Goal: Task Accomplishment & Management: Manage account settings

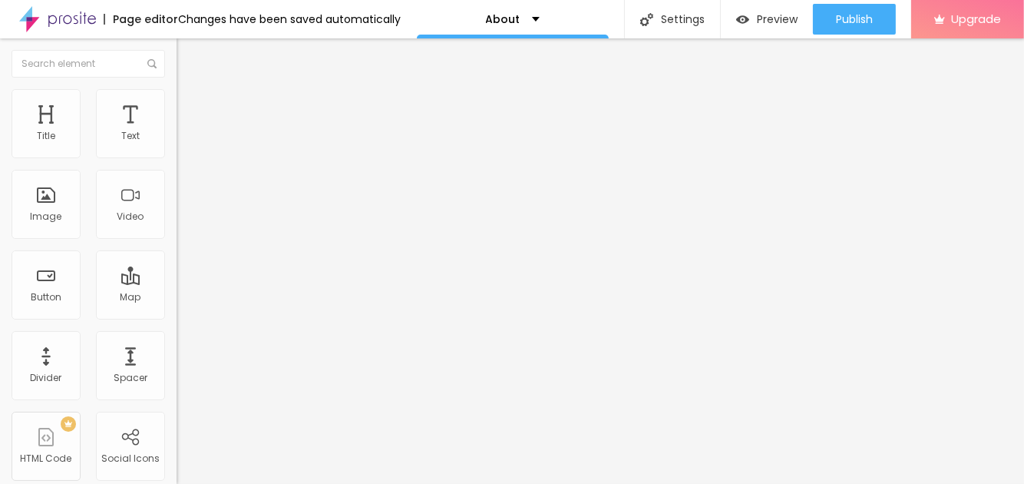
click at [177, 132] on span "Change image" at bounding box center [218, 125] width 82 height 13
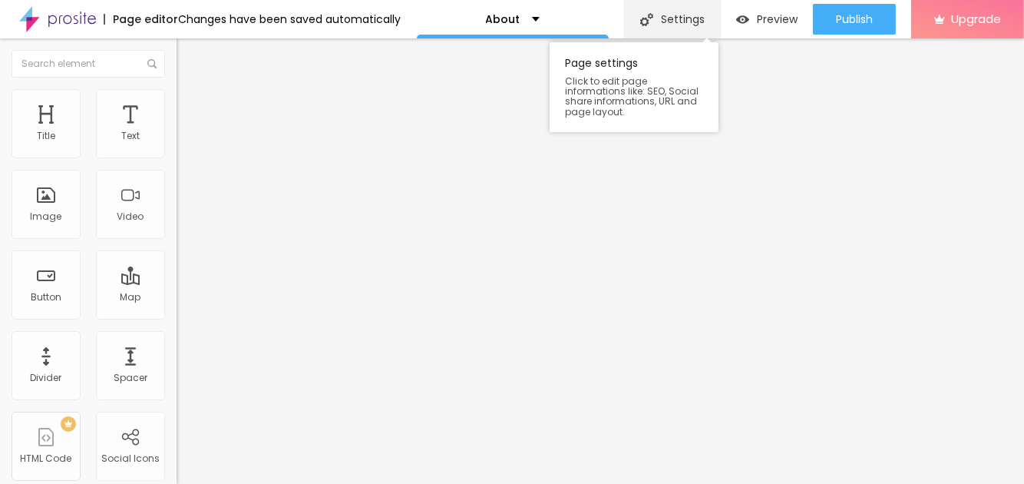
click at [672, 19] on div "Settings" at bounding box center [672, 19] width 96 height 38
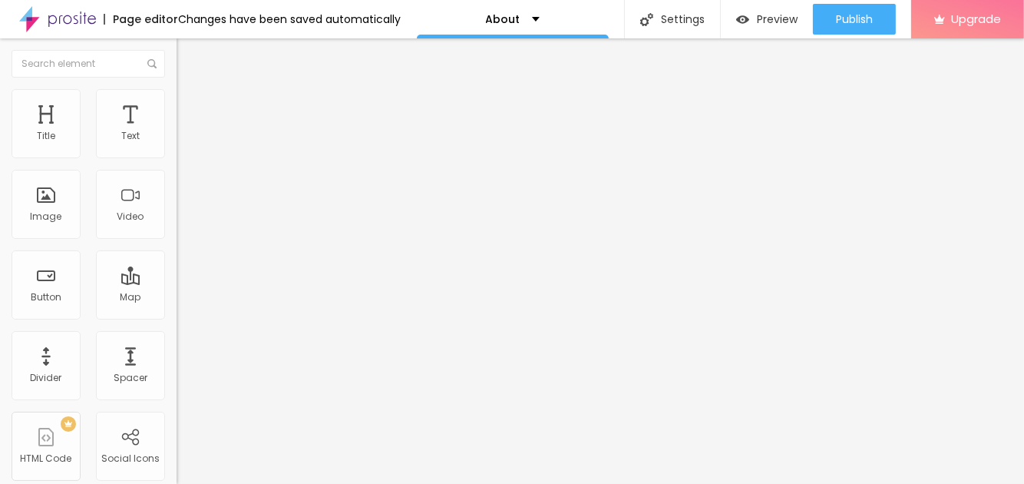
paste textarea "Scanwell Logistics is a leading logistics company in India, offering trusted fr…"
type textarea "Scanwell Logistics is a leading logistics company in India, offering trusted fr…"
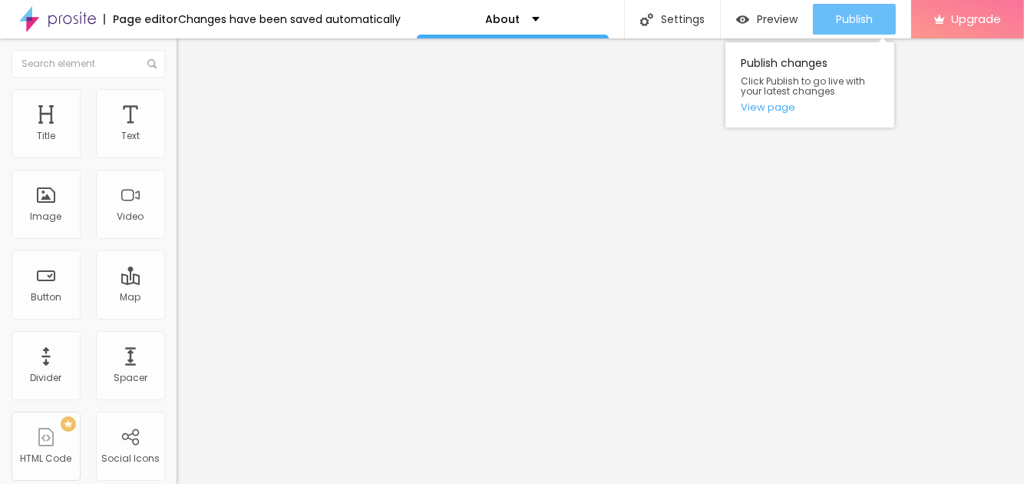
click at [841, 25] on span "Publish" at bounding box center [854, 19] width 37 height 12
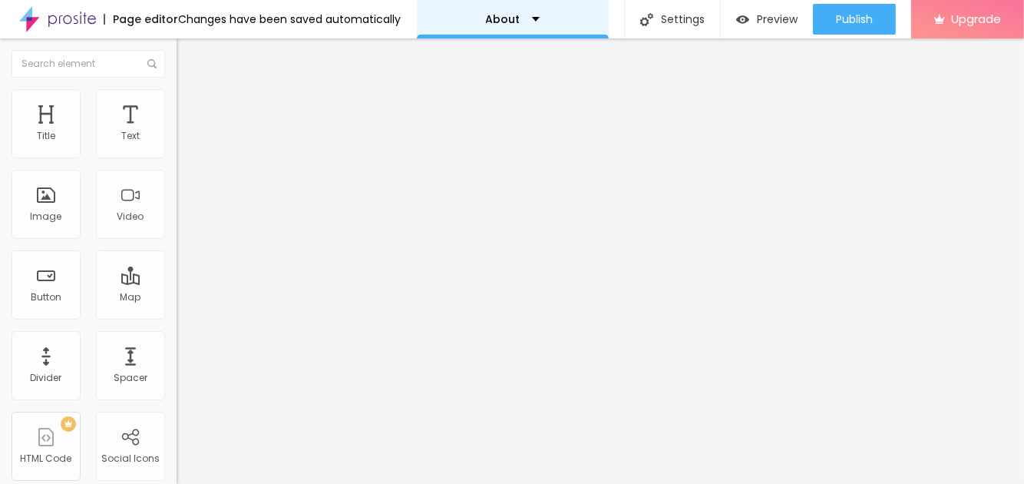
click at [487, 21] on p "About" at bounding box center [503, 19] width 35 height 11
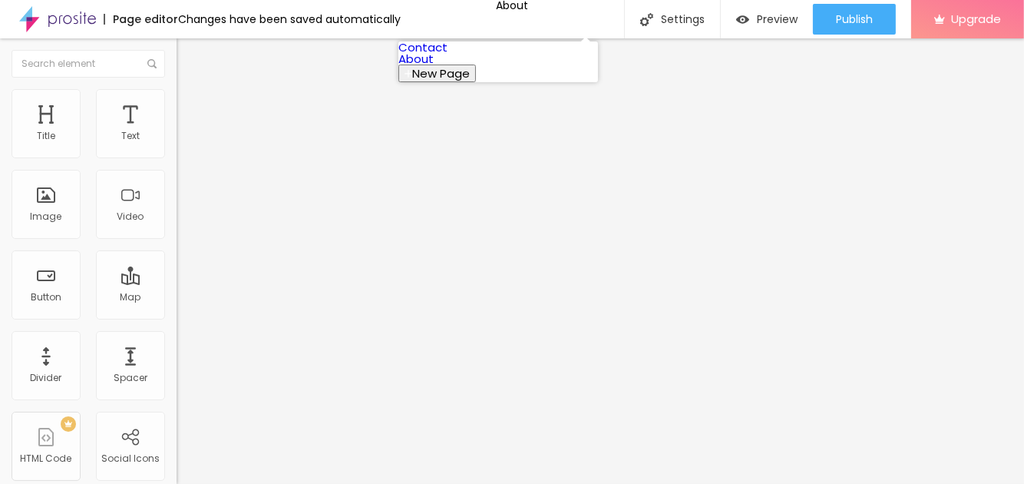
click at [448, 55] on link "Contact" at bounding box center [423, 47] width 49 height 16
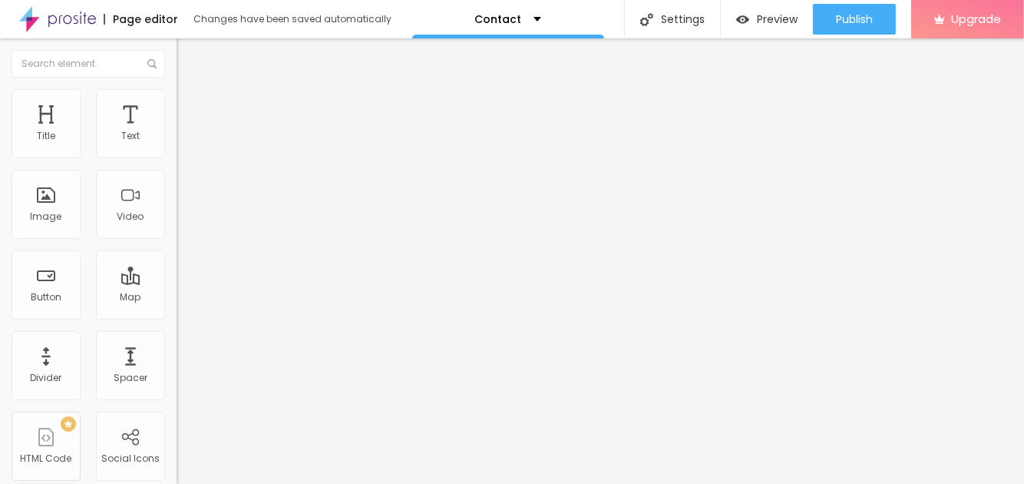
click at [177, 104] on img at bounding box center [184, 111] width 14 height 14
click at [177, 100] on li "Style" at bounding box center [265, 96] width 177 height 15
click at [190, 91] on span "Content" at bounding box center [209, 84] width 38 height 13
click at [177, 144] on input "Alboom [GEOGRAPHIC_DATA]" at bounding box center [269, 136] width 184 height 15
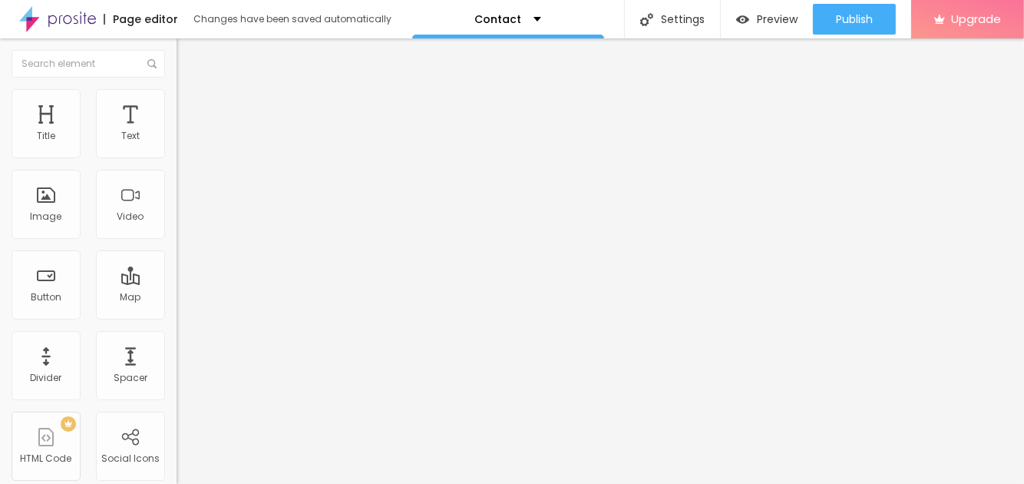
click at [177, 144] on input "Alboom [GEOGRAPHIC_DATA]" at bounding box center [269, 136] width 184 height 15
paste input "Scanwell Logistics"
type input "Scanwell Logistics"
click at [177, 356] on div "Edit Map Content Style Advanced Address Scanwell Logistics Align 15 Zoom" at bounding box center [265, 260] width 177 height 445
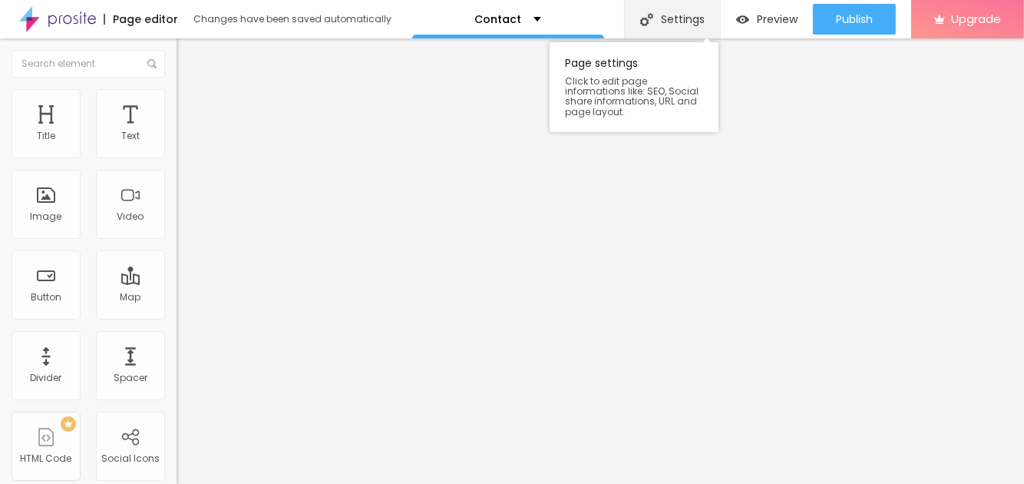
click at [677, 17] on div "Settings" at bounding box center [672, 19] width 96 height 38
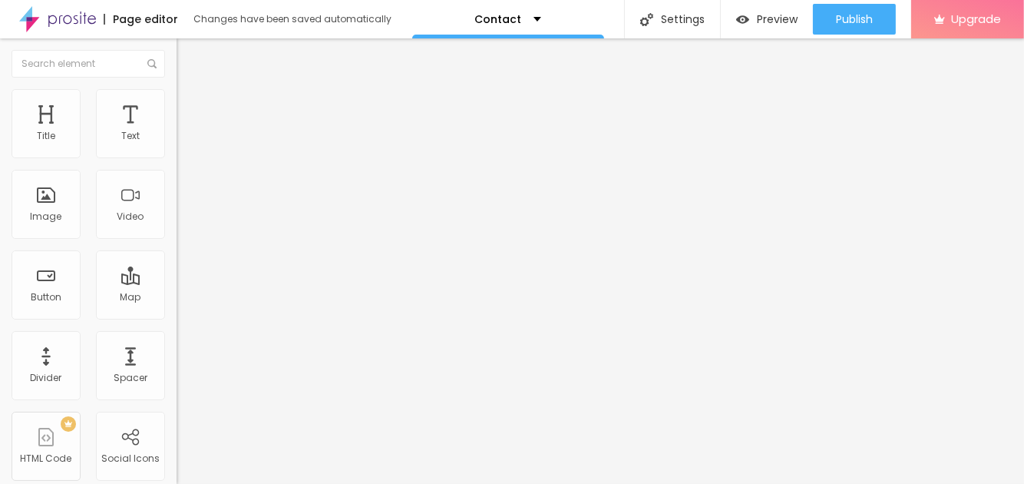
paste textarea "Get in touch with Scanwell Logistics for reliable freight forwarding and global…"
type textarea "Get in touch with Scanwell Logistics for reliable freight forwarding and global…"
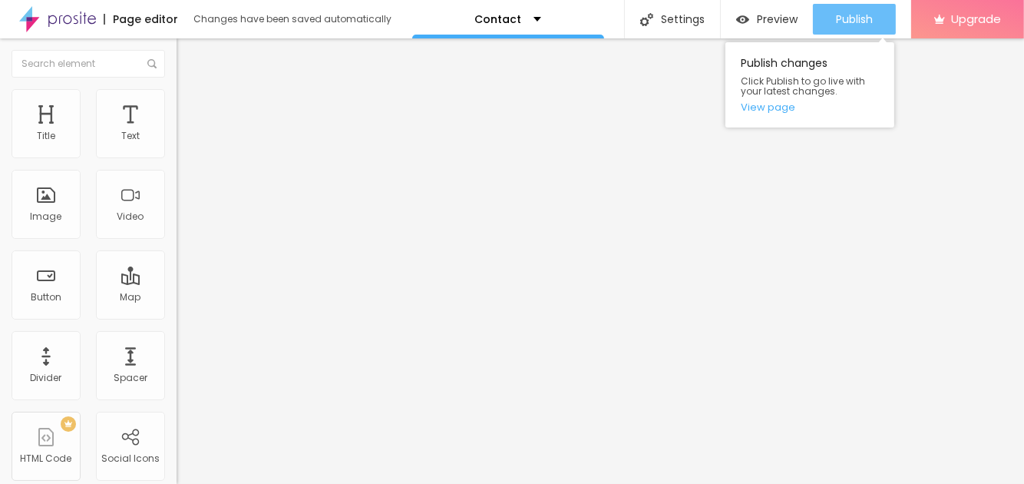
click at [848, 22] on span "Publish" at bounding box center [854, 19] width 37 height 12
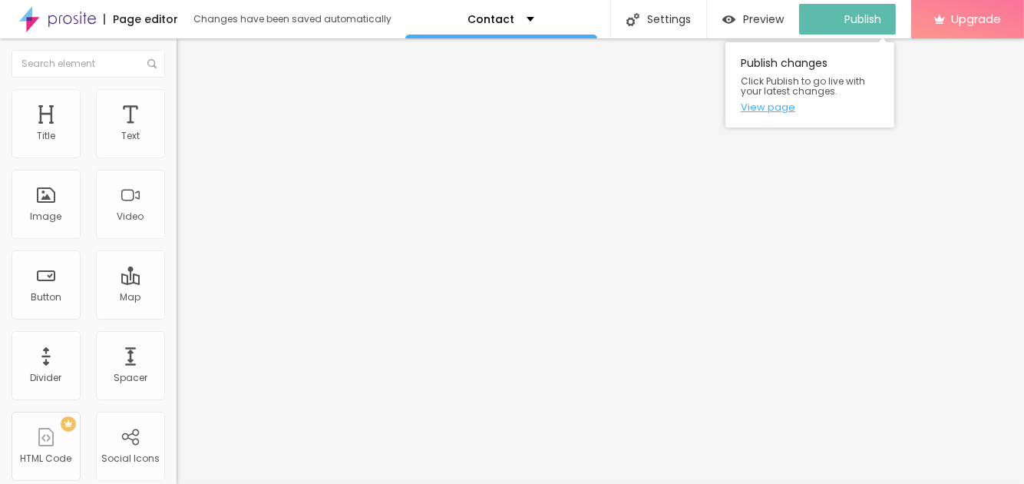
click at [767, 110] on link "View page" at bounding box center [810, 107] width 138 height 10
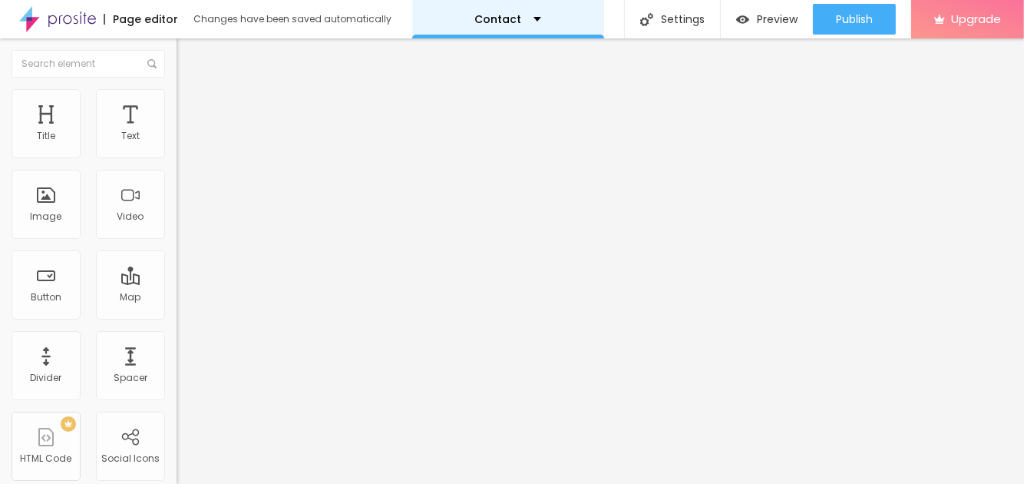
click at [497, 24] on p "Contact" at bounding box center [498, 19] width 47 height 11
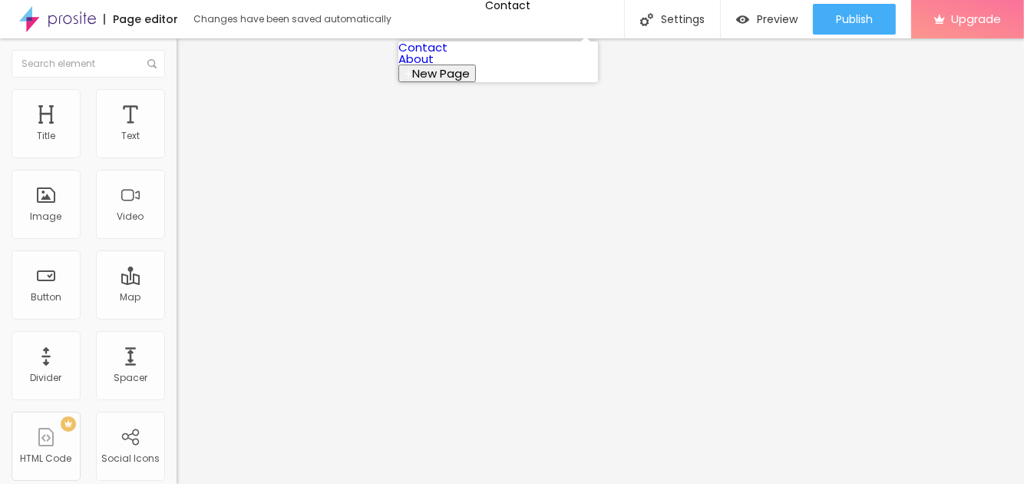
click at [434, 67] on link "About" at bounding box center [416, 59] width 35 height 16
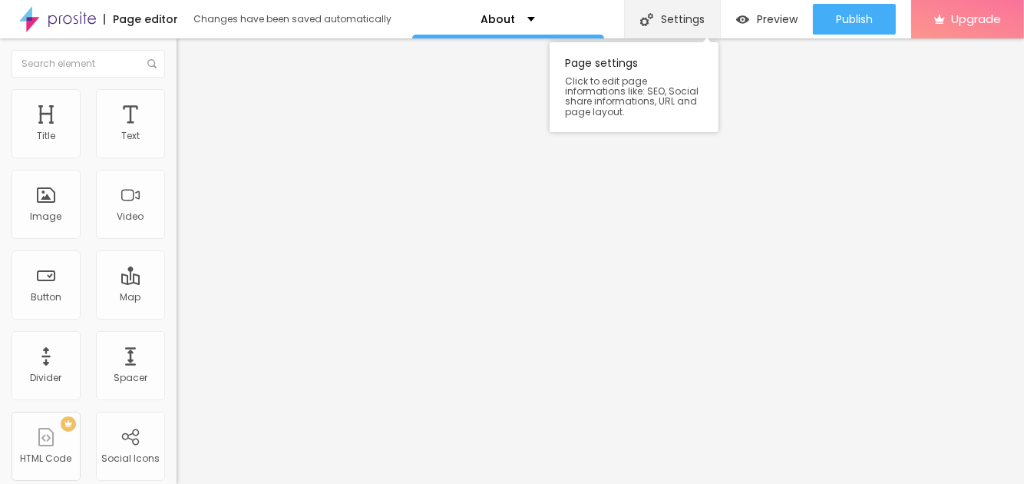
click at [668, 21] on div "Settings" at bounding box center [672, 19] width 96 height 38
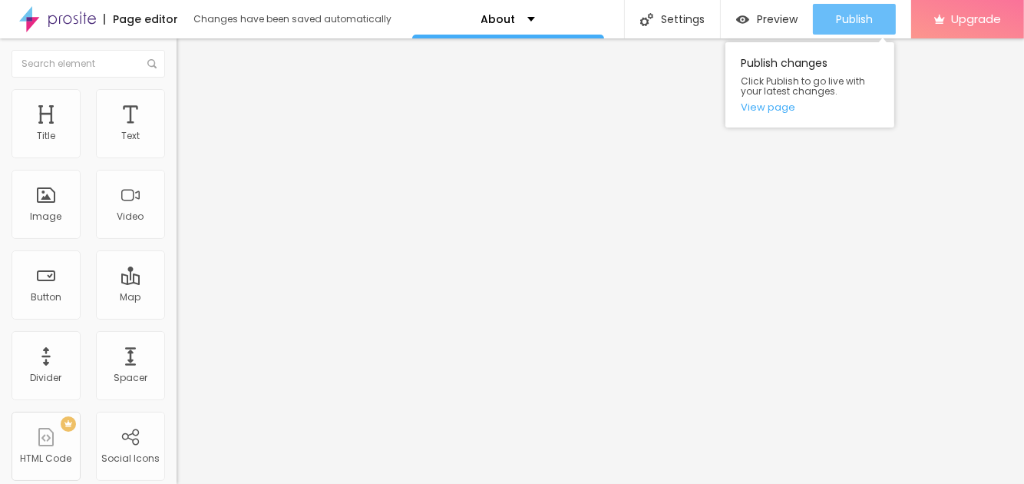
click at [856, 22] on span "Publish" at bounding box center [854, 19] width 37 height 12
click at [781, 112] on link "View page" at bounding box center [810, 107] width 138 height 10
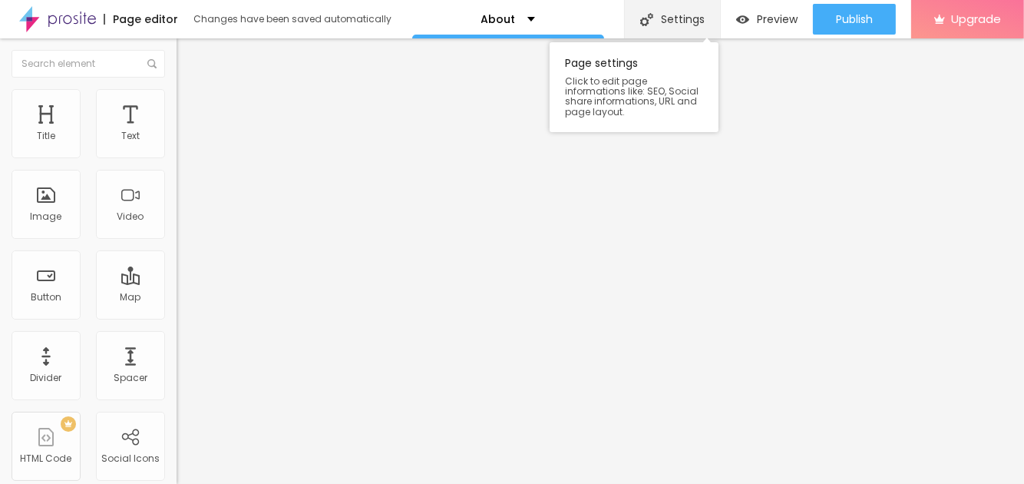
click at [658, 14] on div "Settings" at bounding box center [672, 19] width 96 height 38
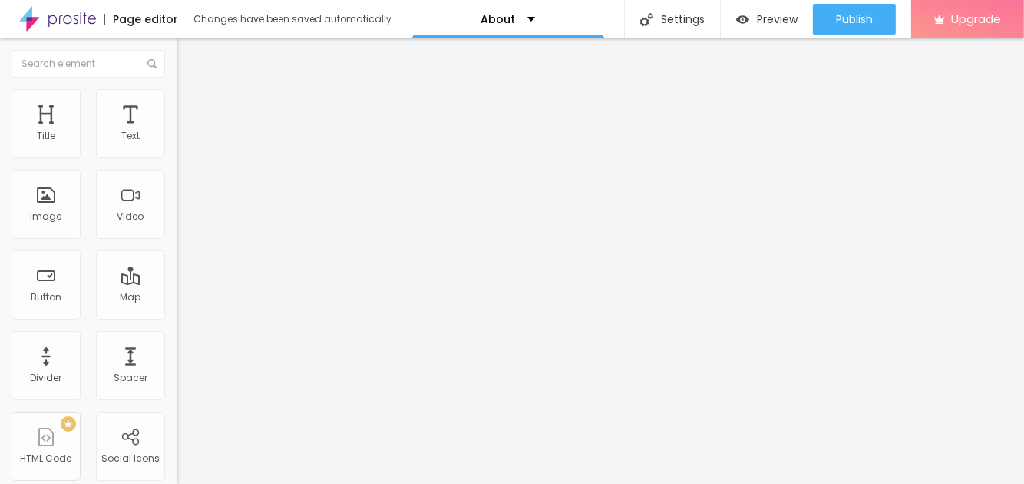
click at [177, 307] on input at bounding box center [281, 314] width 209 height 15
click at [177, 307] on input "scan" at bounding box center [281, 314] width 209 height 15
paste input "Scanwell Logistics"
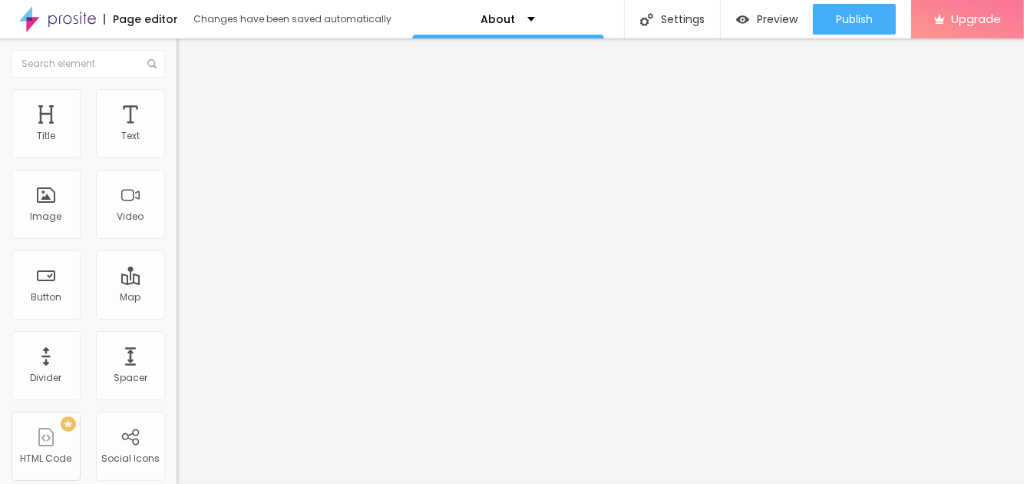
type input "Scanwell Logistics"
click at [177, 307] on input "Scanwell Logistics" at bounding box center [281, 314] width 209 height 15
click at [190, 106] on span "Style" at bounding box center [201, 99] width 22 height 13
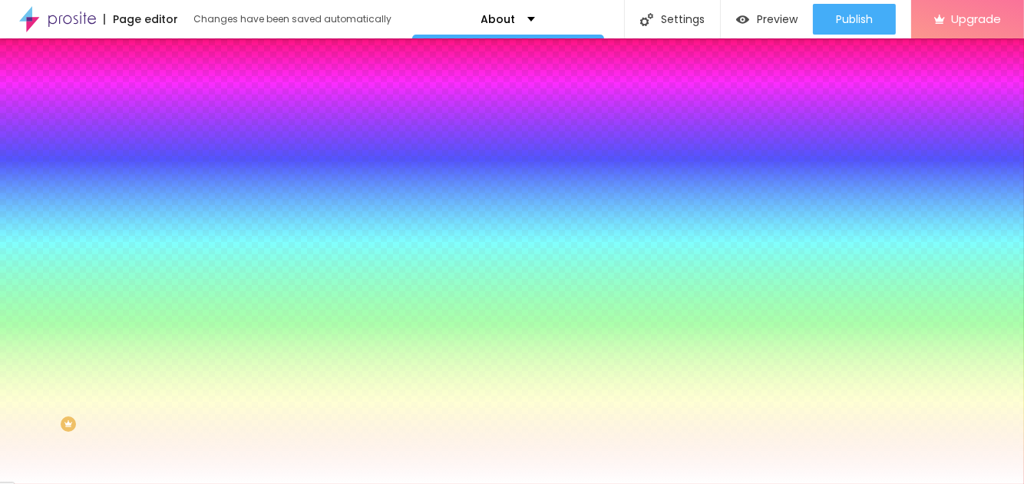
click at [190, 91] on span "Content" at bounding box center [209, 84] width 38 height 13
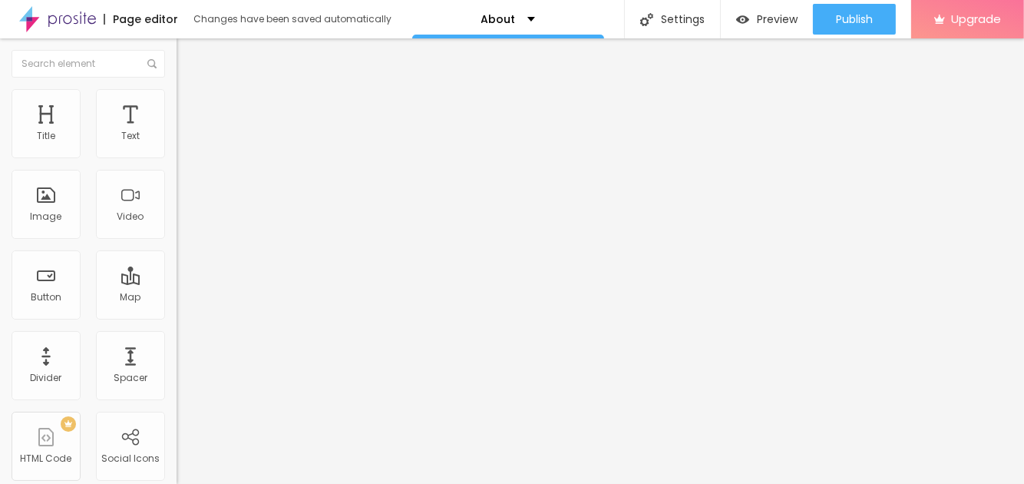
click at [69, 24] on img at bounding box center [57, 19] width 77 height 38
